Goal: Check status: Check status

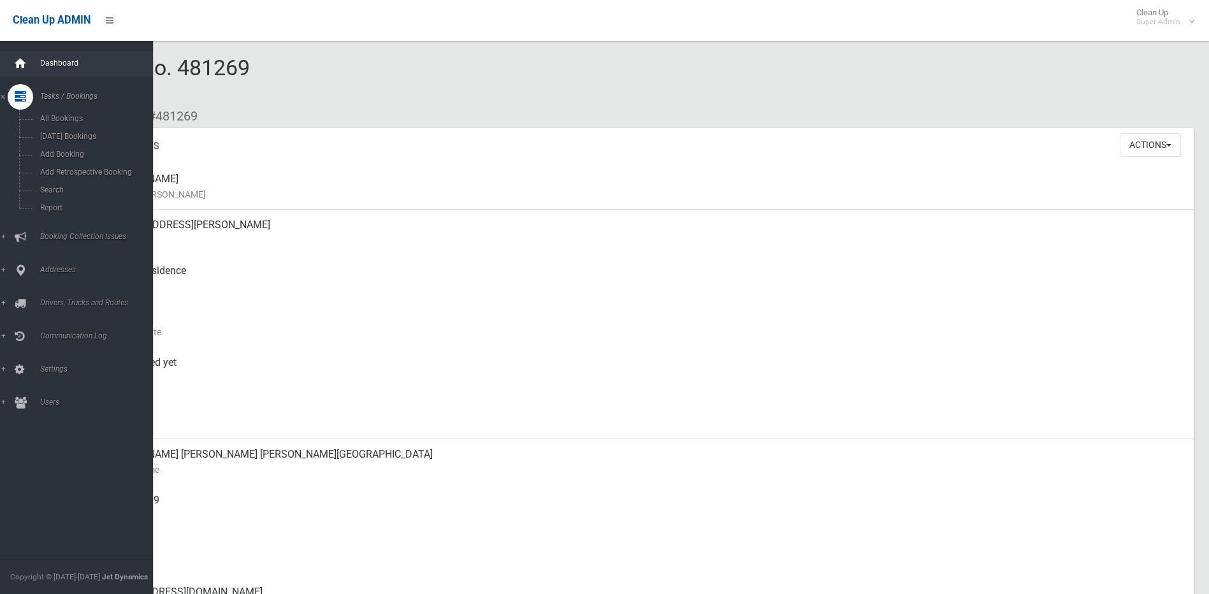
click at [15, 65] on icon at bounding box center [20, 64] width 14 height 26
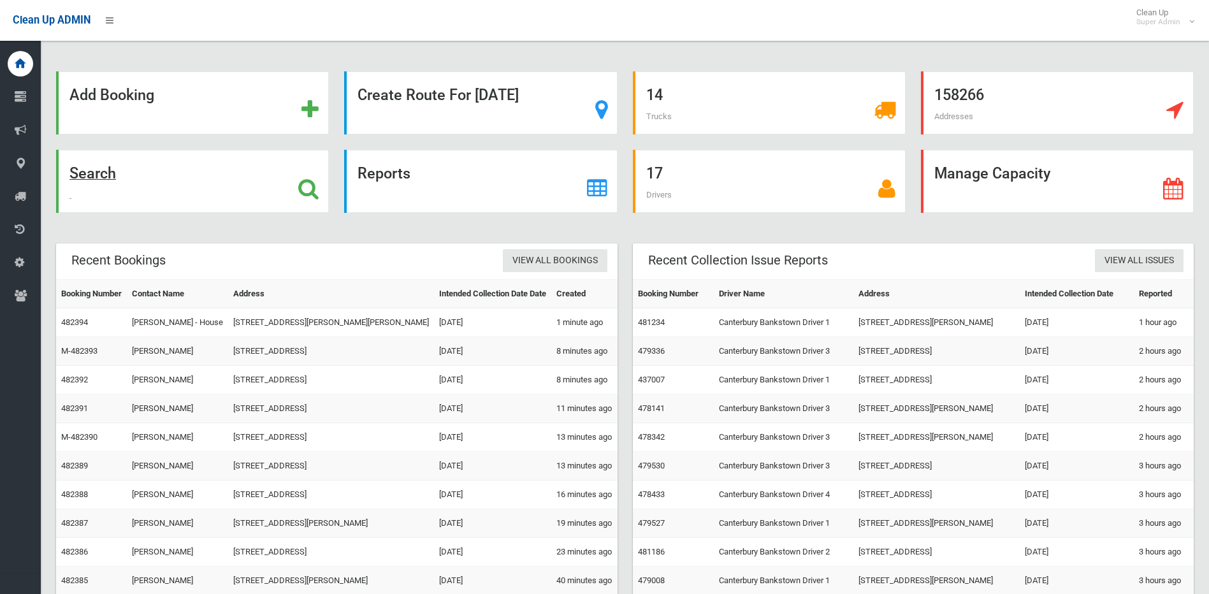
click at [293, 189] on div "Search" at bounding box center [192, 181] width 273 height 63
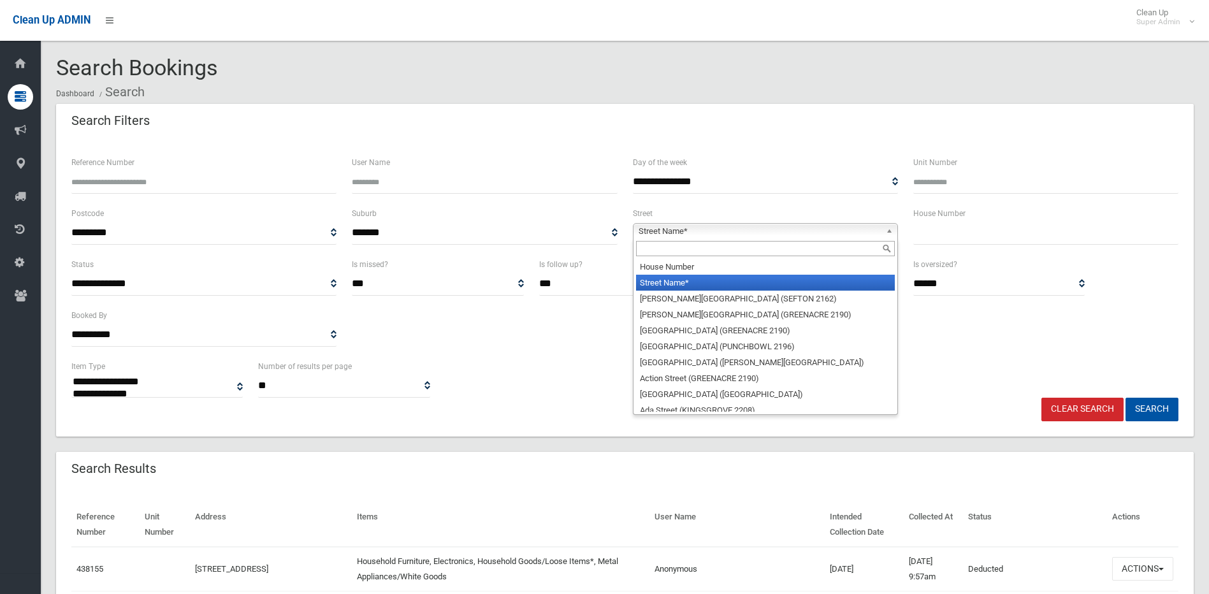
select select
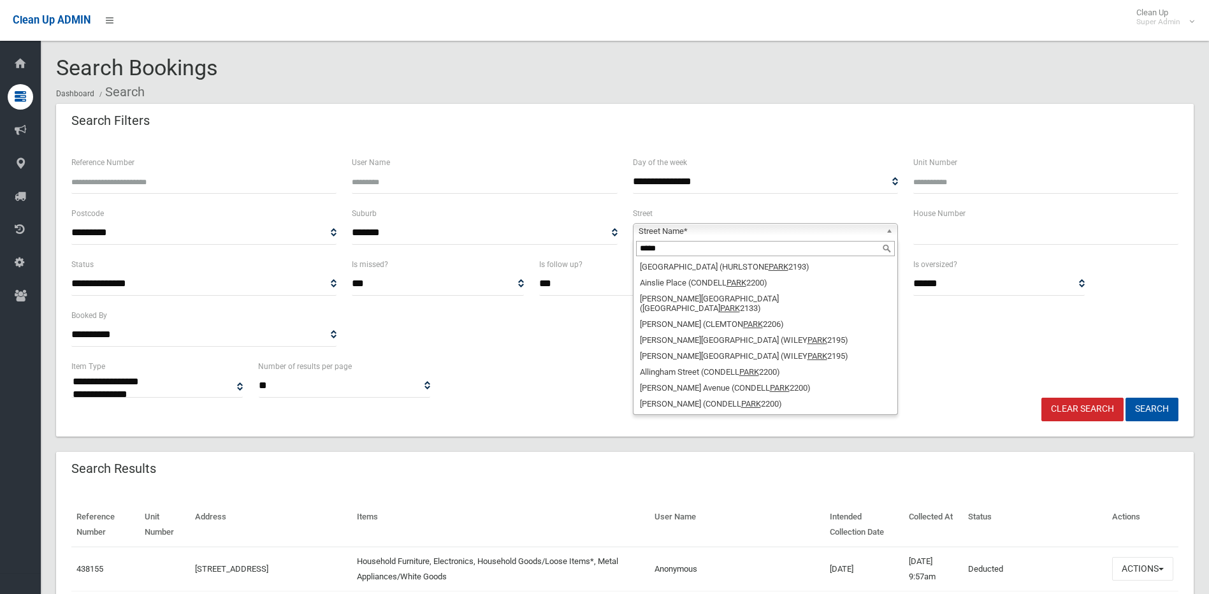
type input "****"
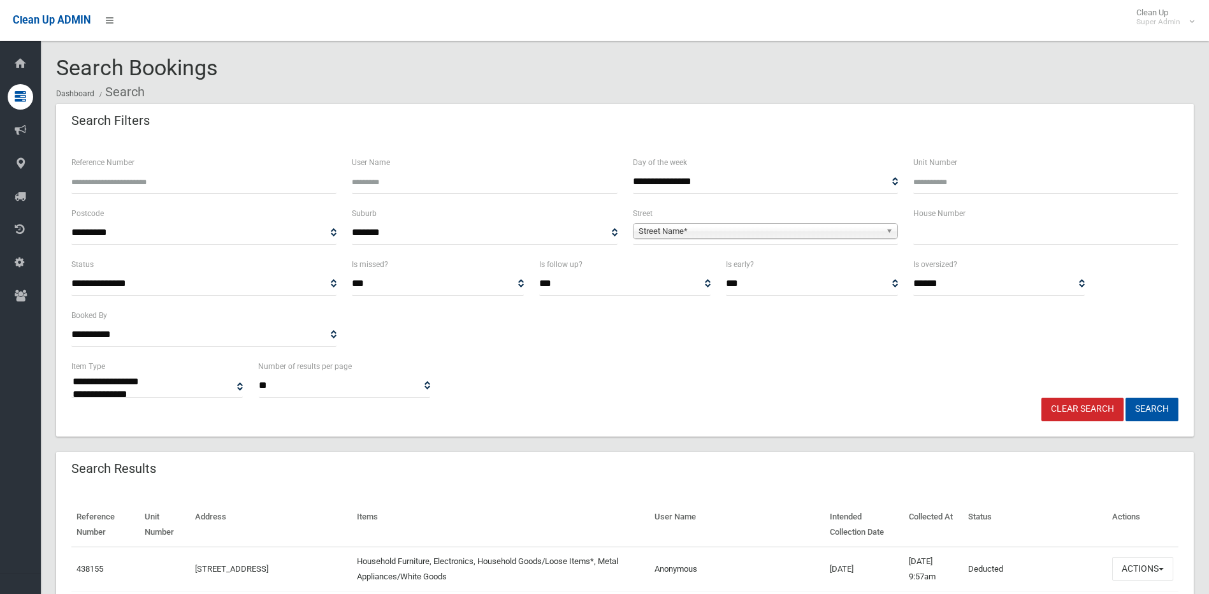
click at [754, 238] on div "Street Name* [GEOGRAPHIC_DATA] ([GEOGRAPHIC_DATA]) [GEOGRAPHIC_DATA] ([GEOGRAPH…" at bounding box center [765, 231] width 265 height 16
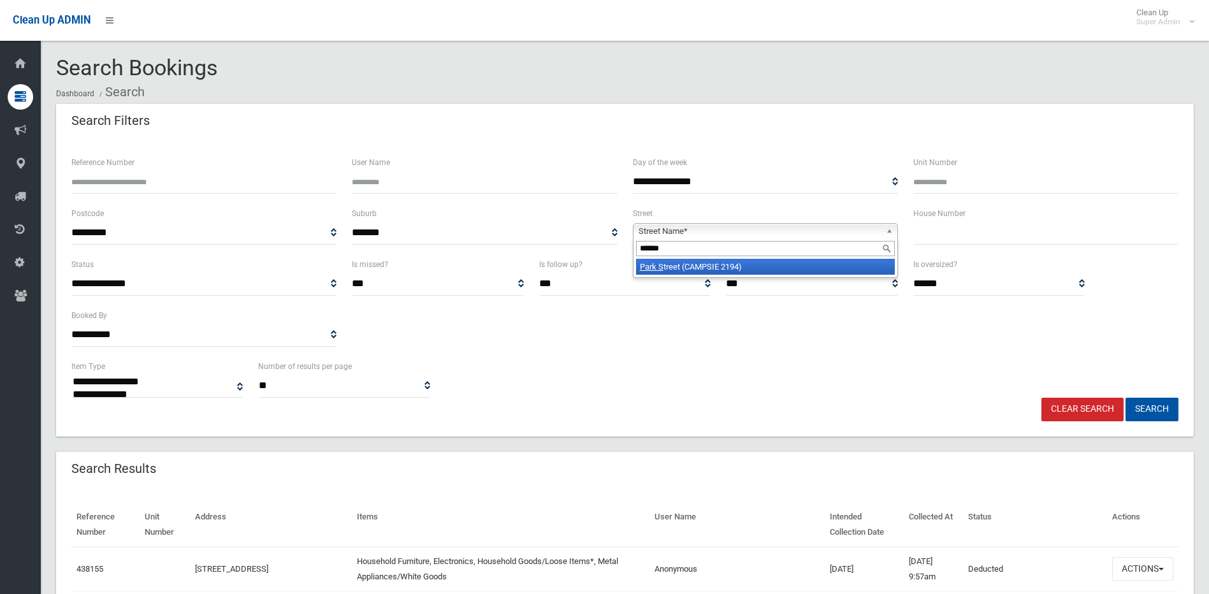
type input "*******"
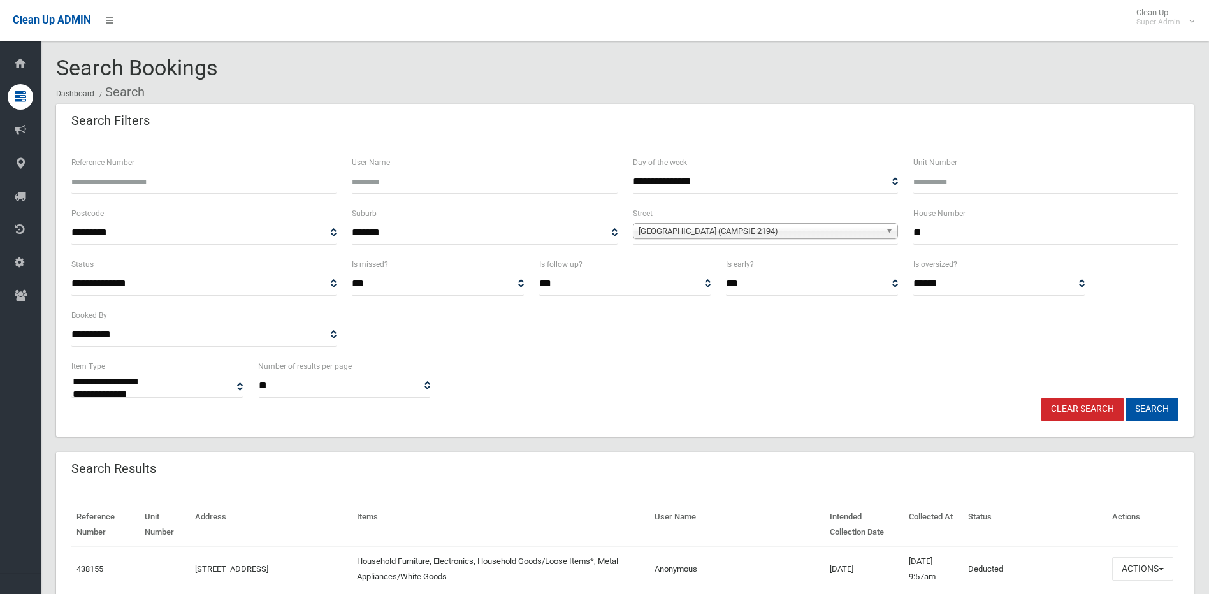
type input "**"
click at [1126, 398] on button "Search" at bounding box center [1152, 410] width 53 height 24
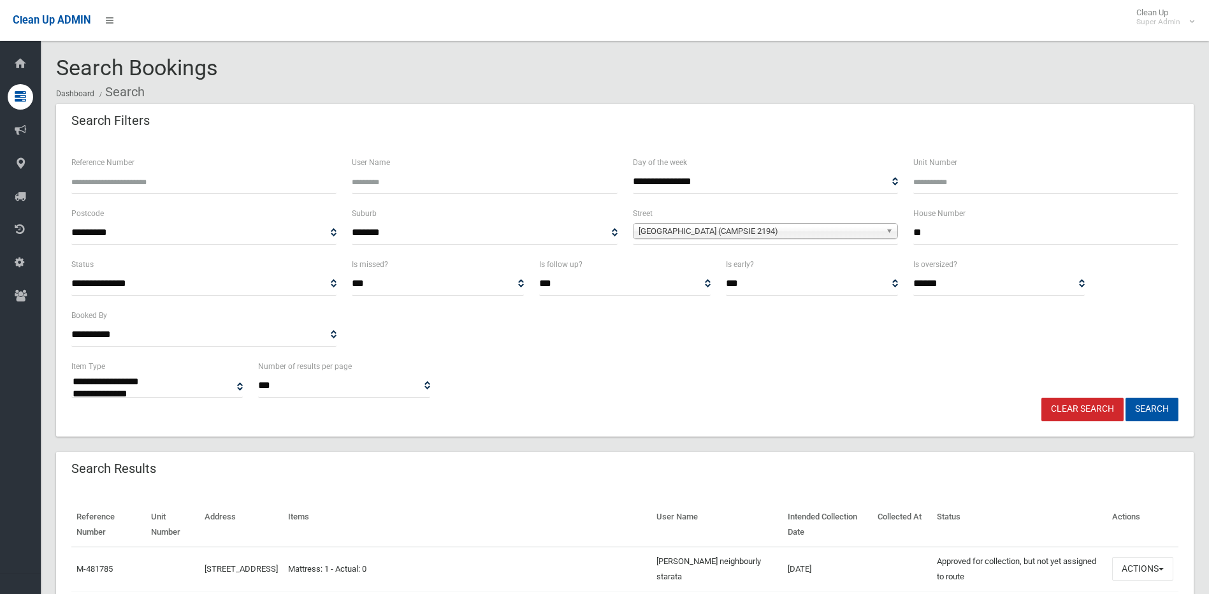
select select
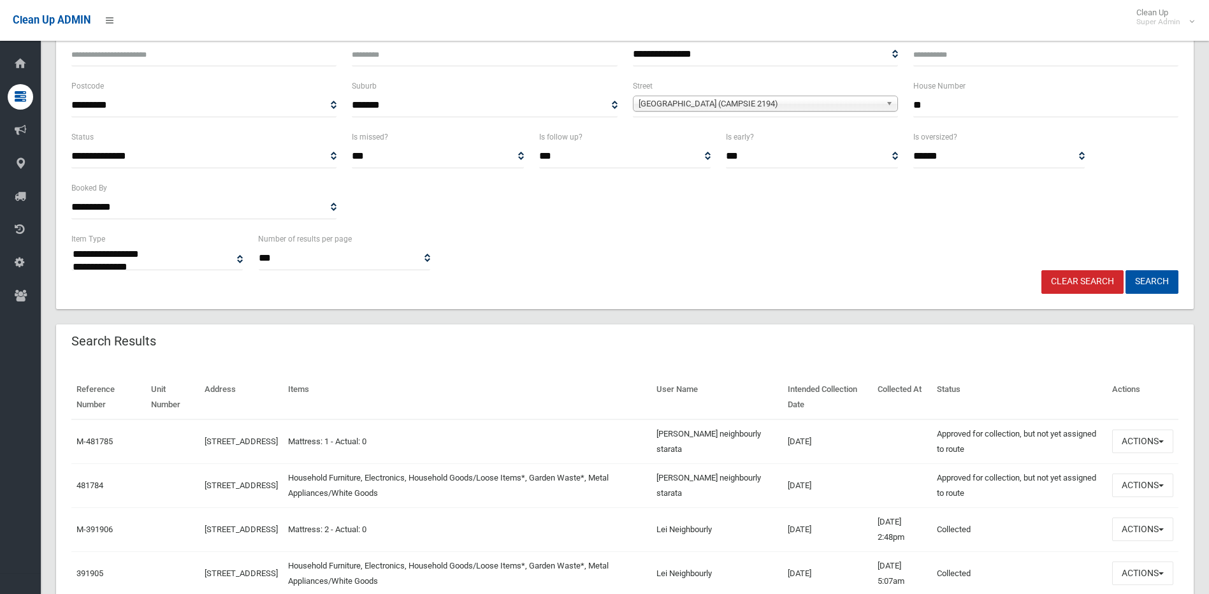
scroll to position [191, 0]
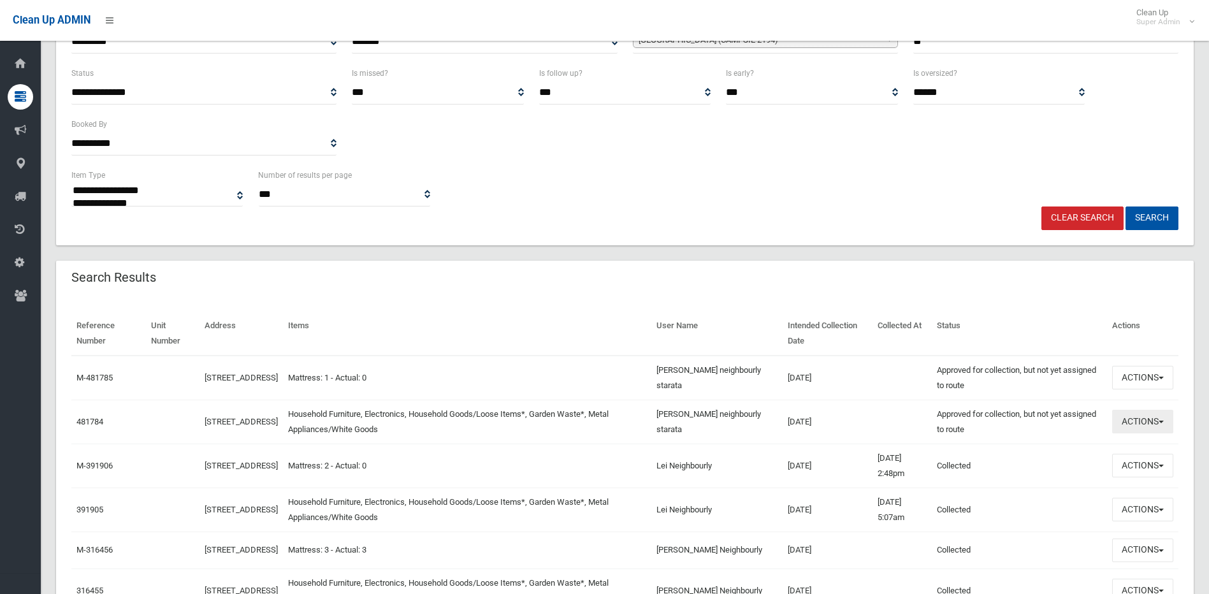
click at [1151, 422] on button "Actions" at bounding box center [1142, 422] width 61 height 24
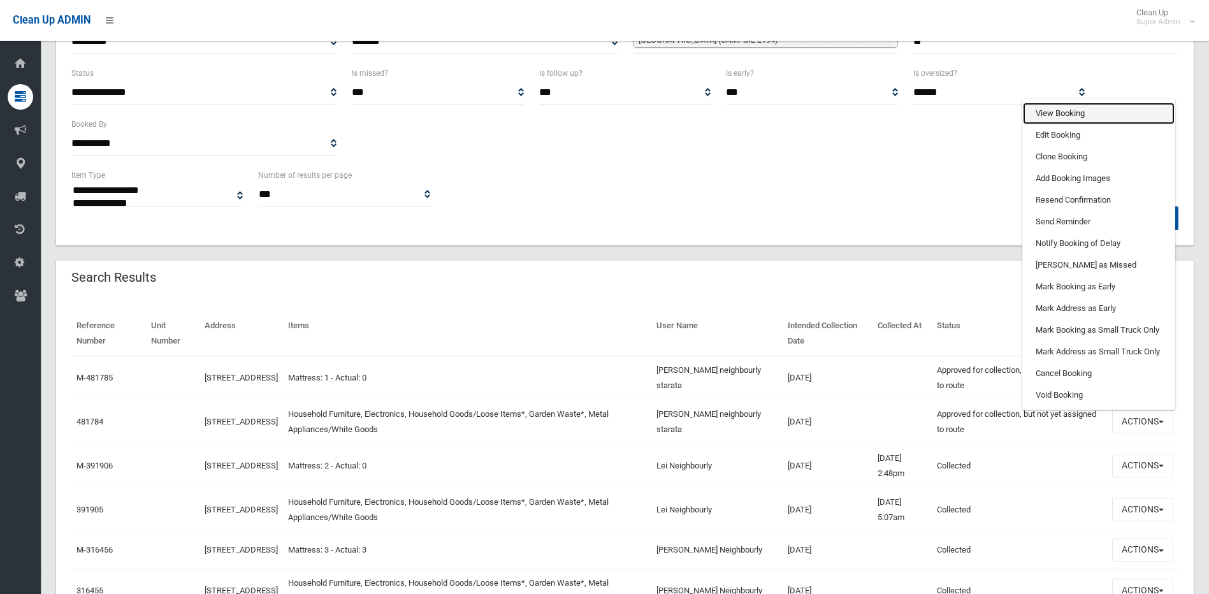
click at [1070, 113] on link "View Booking" at bounding box center [1099, 114] width 152 height 22
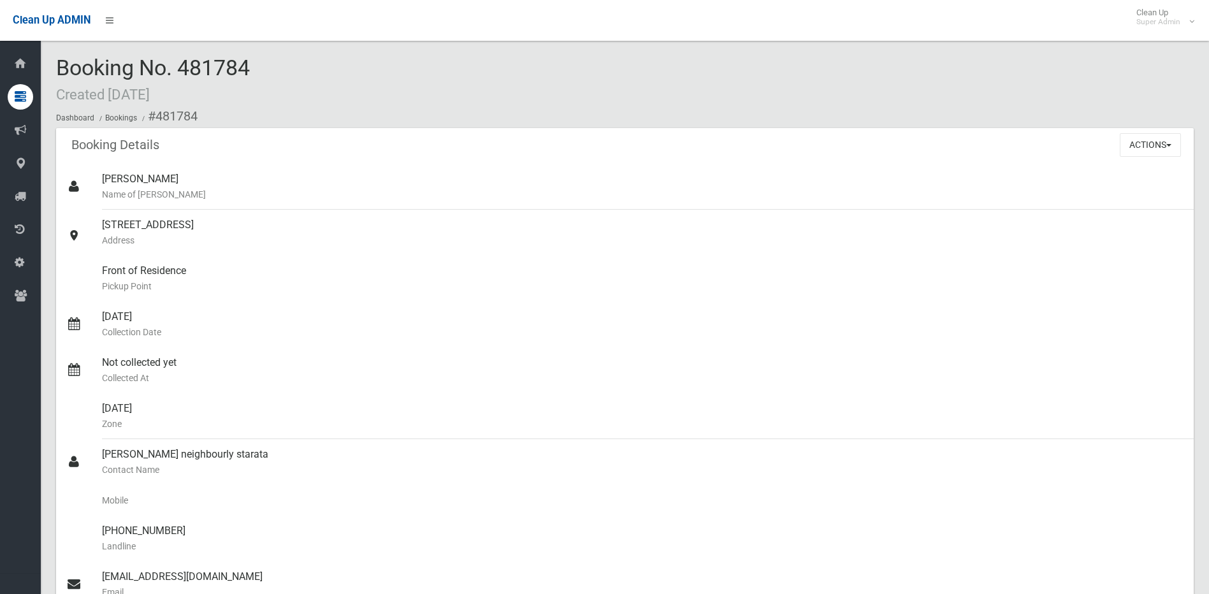
drag, startPoint x: 254, startPoint y: 64, endPoint x: 182, endPoint y: 70, distance: 73.0
click at [182, 70] on div "Booking No. 481784 Created 28/08/2025 Dashboard Bookings #481784" at bounding box center [625, 92] width 1138 height 72
copy span "481784"
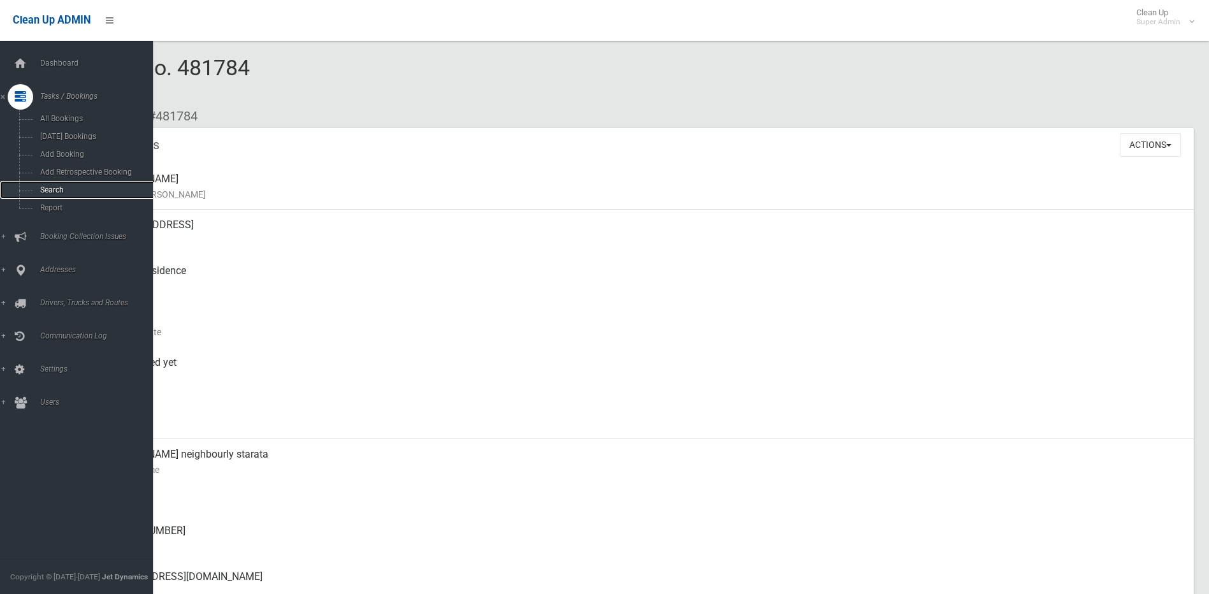
click at [62, 192] on span "Search" at bounding box center [93, 190] width 115 height 9
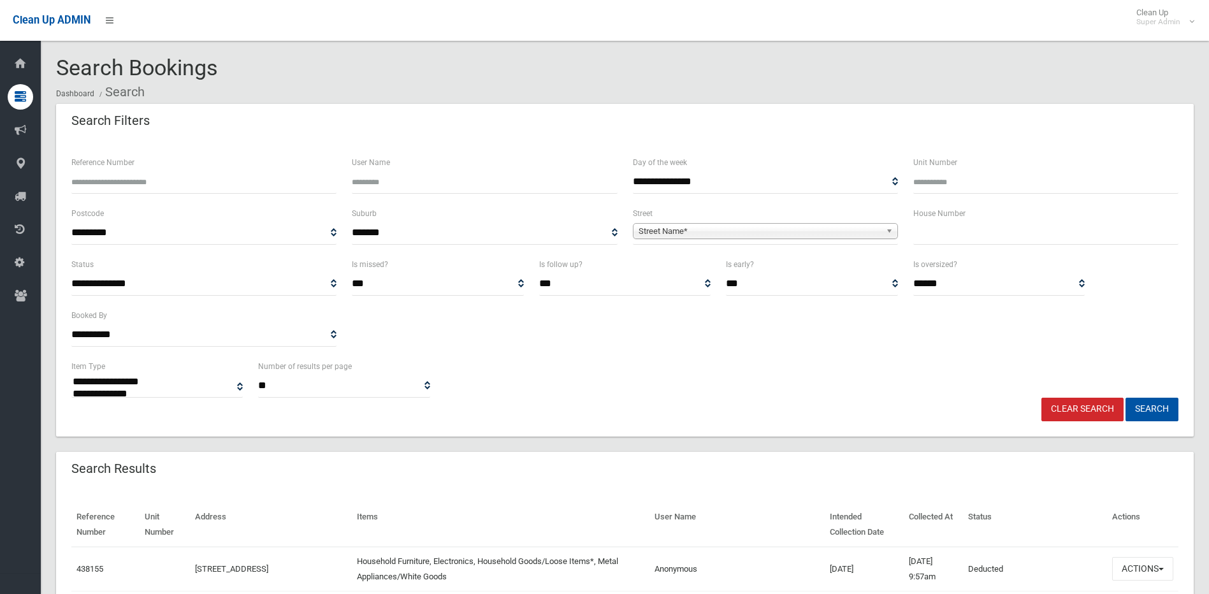
select select
